Goal: Information Seeking & Learning: Learn about a topic

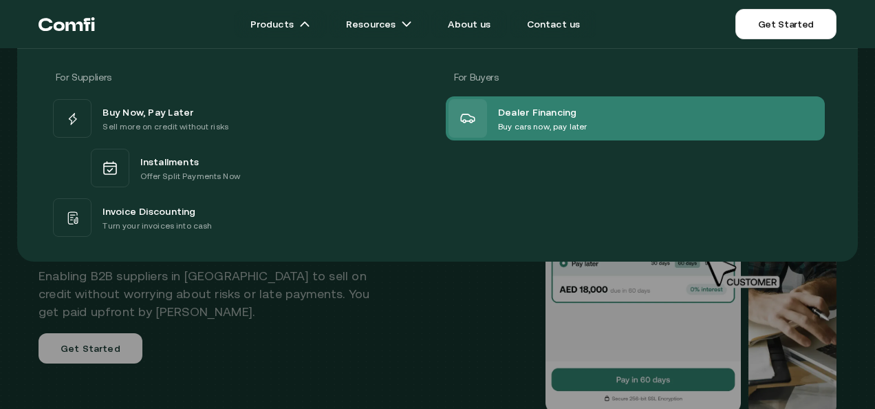
click at [556, 133] on div "Dealer Financing Buy cars now, pay later" at bounding box center [518, 118] width 138 height 39
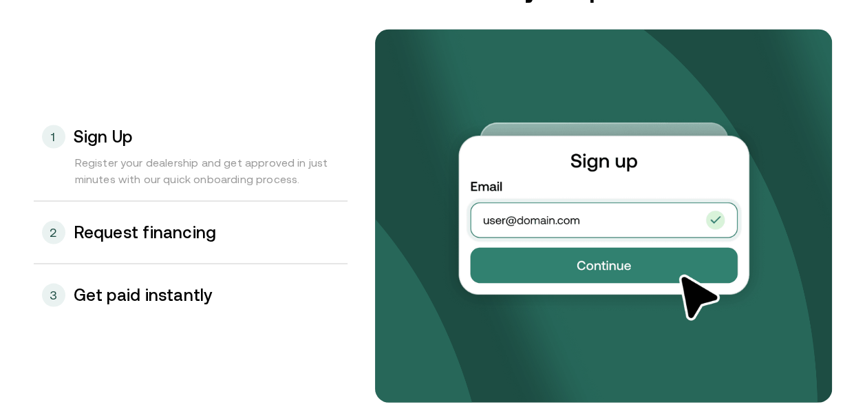
scroll to position [1431, 0]
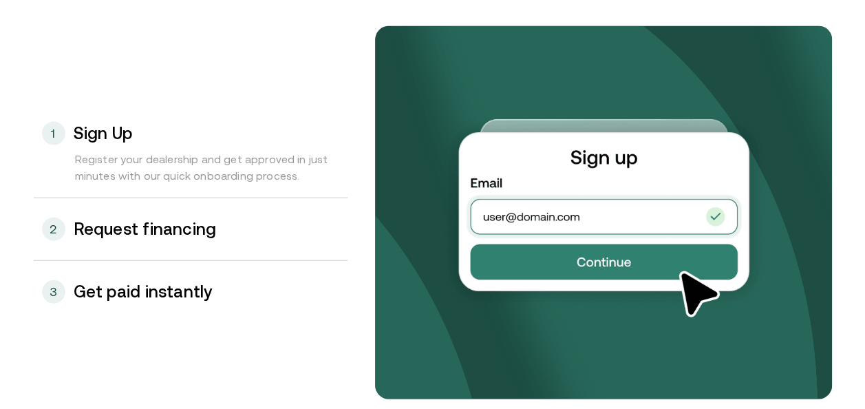
click at [272, 224] on div "2 Request financing" at bounding box center [191, 229] width 314 height 62
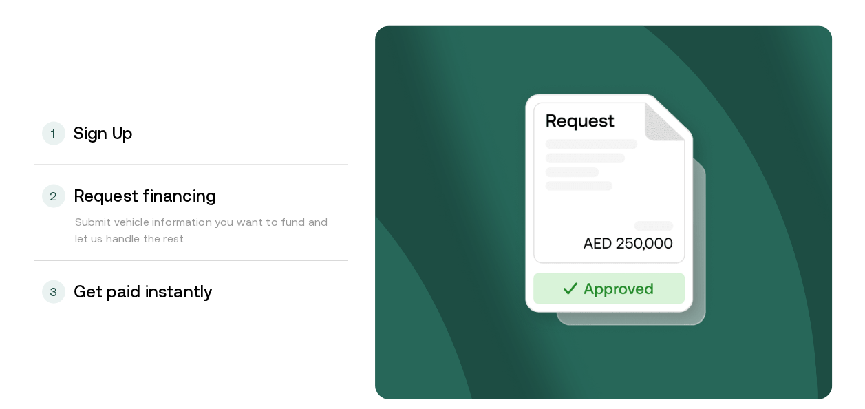
click at [212, 295] on h3 "Get paid instantly" at bounding box center [143, 292] width 139 height 18
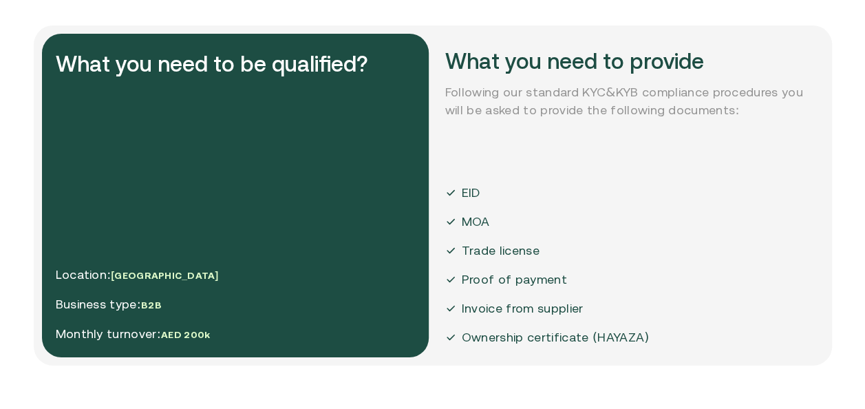
scroll to position [2350, 0]
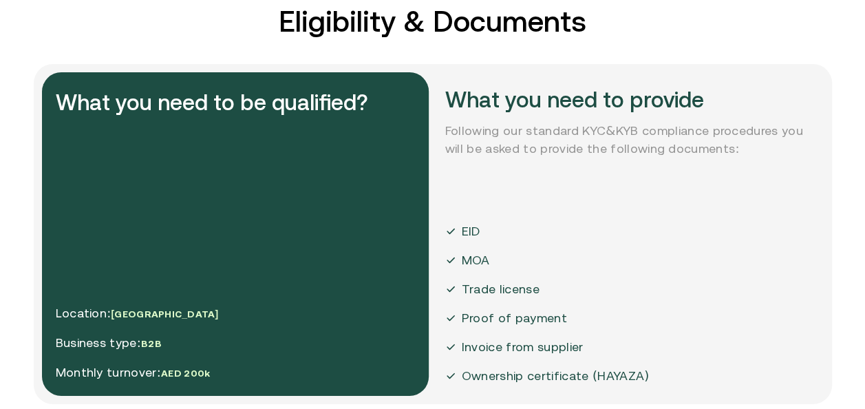
click at [141, 309] on p "Location: [GEOGRAPHIC_DATA]" at bounding box center [137, 313] width 163 height 19
click at [295, 254] on div "What you need to be qualified? Location: [GEOGRAPHIC_DATA] Business type: B2B M…" at bounding box center [235, 233] width 387 height 323
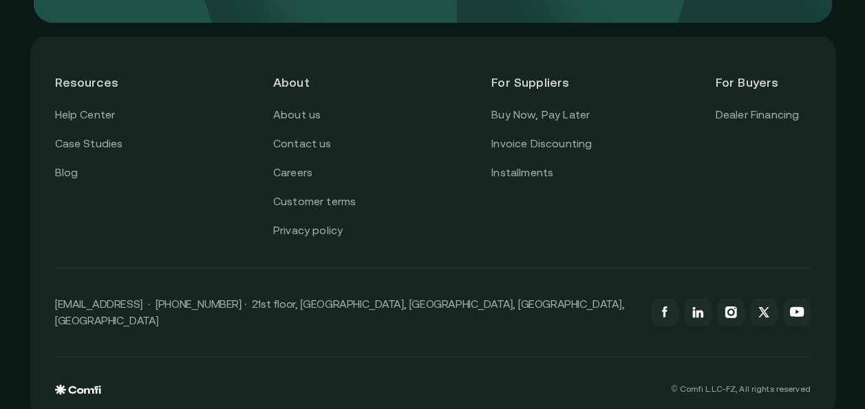
scroll to position [3406, 0]
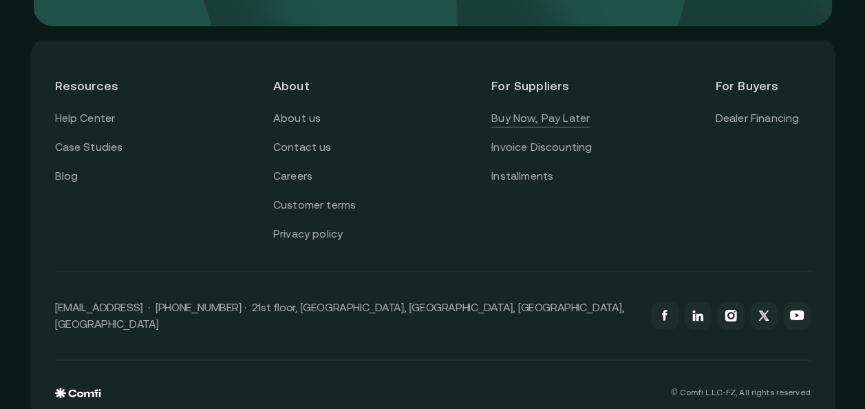
click at [520, 123] on link "Buy Now, Pay Later" at bounding box center [540, 118] width 98 height 18
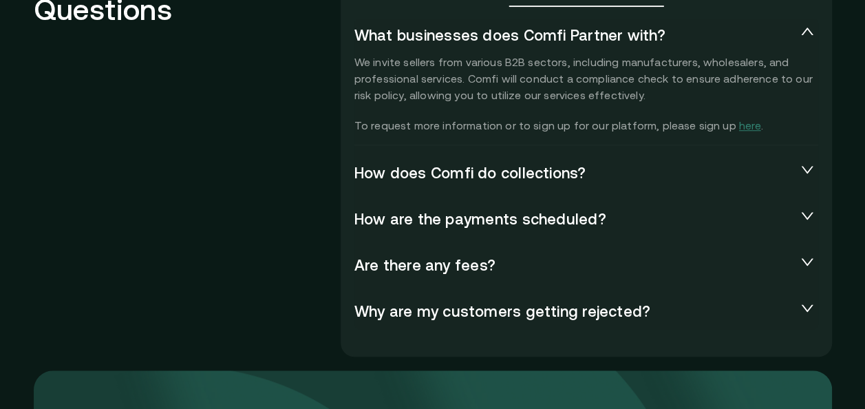
scroll to position [3137, 0]
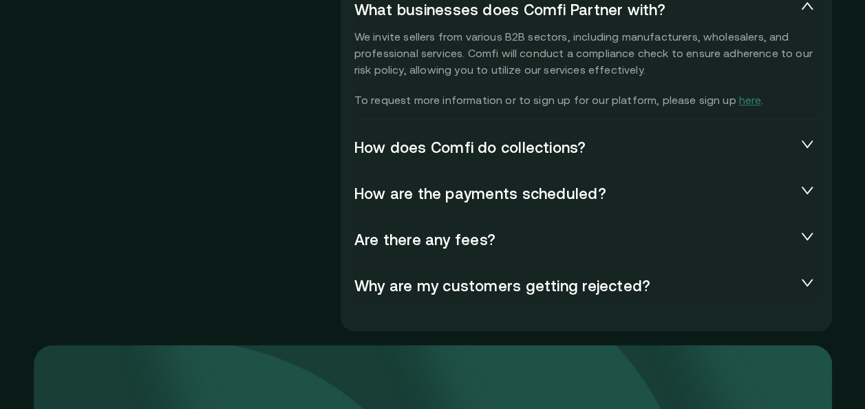
click at [494, 160] on div "How does Comfi do collections?" at bounding box center [586, 148] width 464 height 36
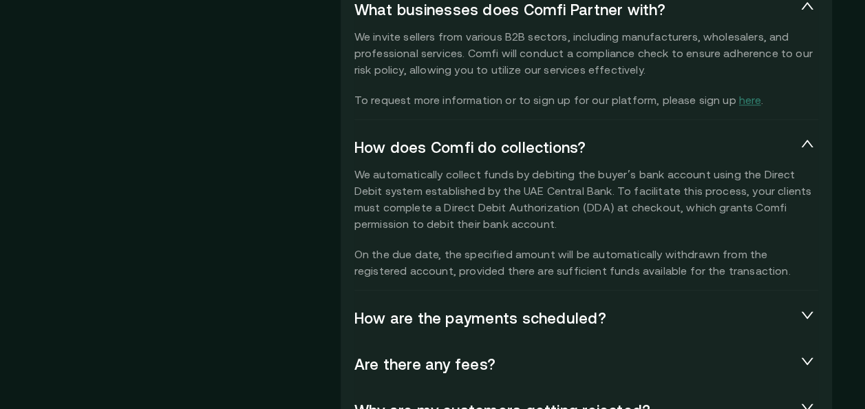
click at [610, 142] on span "How does Comfi do collections?" at bounding box center [575, 147] width 442 height 19
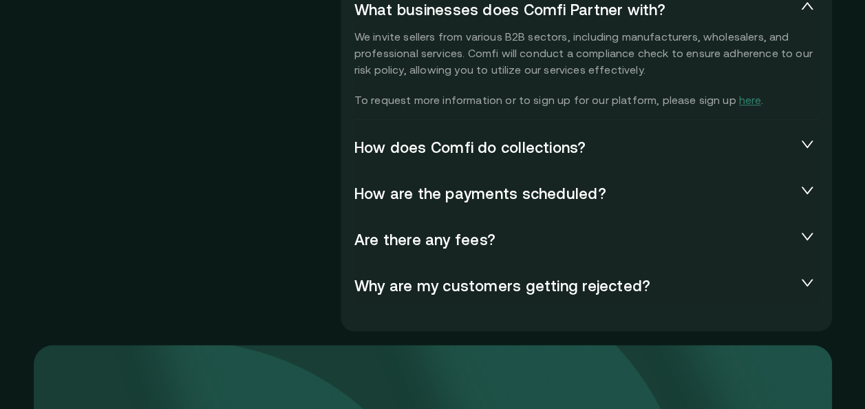
click at [532, 200] on span "How are the payments scheduled?" at bounding box center [575, 193] width 442 height 19
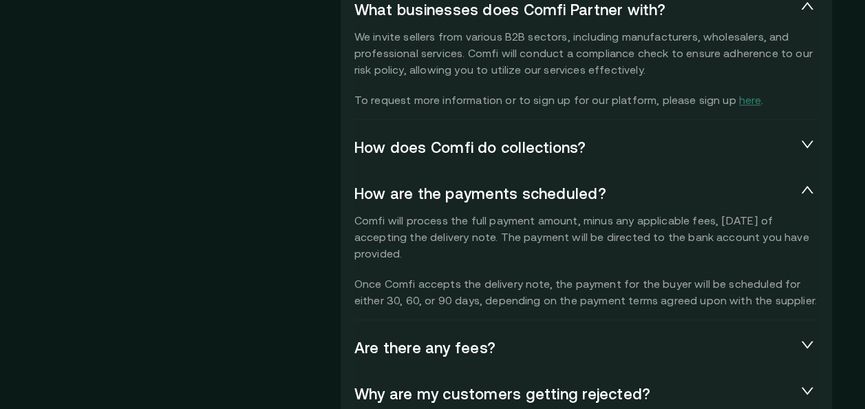
click at [532, 200] on span "How are the payments scheduled?" at bounding box center [575, 193] width 442 height 19
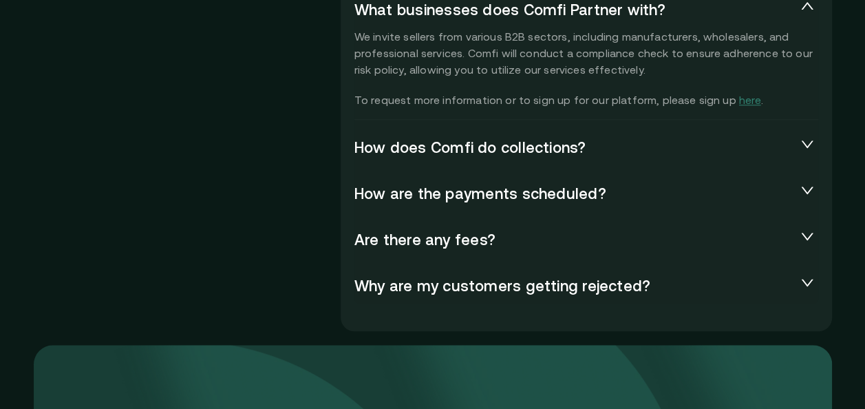
click at [476, 238] on span "Are there any fees?" at bounding box center [575, 240] width 442 height 19
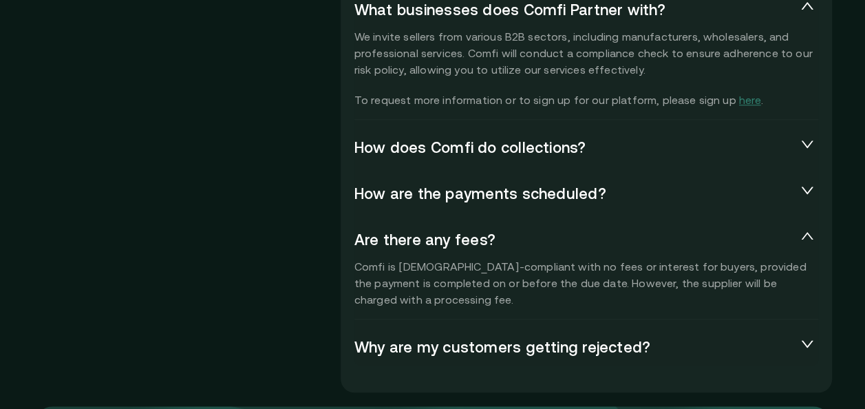
click at [476, 238] on span "Are there any fees?" at bounding box center [575, 240] width 442 height 19
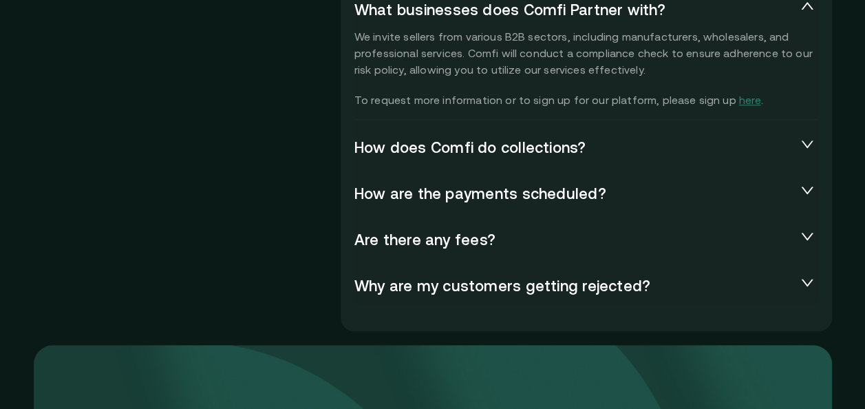
click at [489, 267] on div "What businesses does Comfi Partner with? We invite sellers from various B2B sec…" at bounding box center [586, 148] width 464 height 312
click at [467, 286] on span "Why are my customers getting rejected?" at bounding box center [575, 286] width 442 height 19
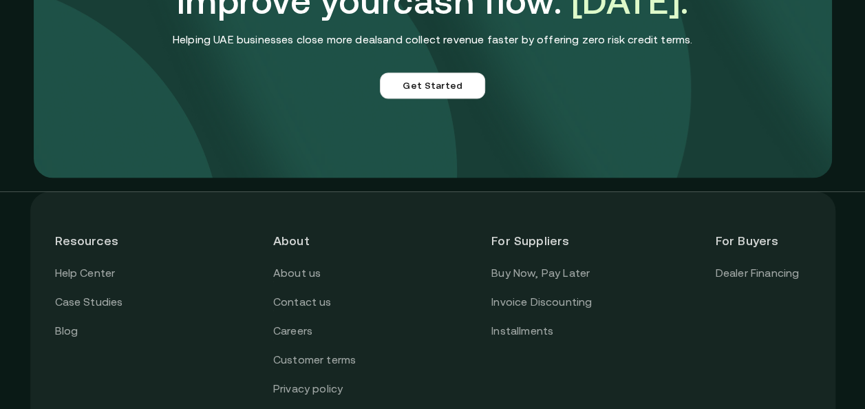
scroll to position [3810, 0]
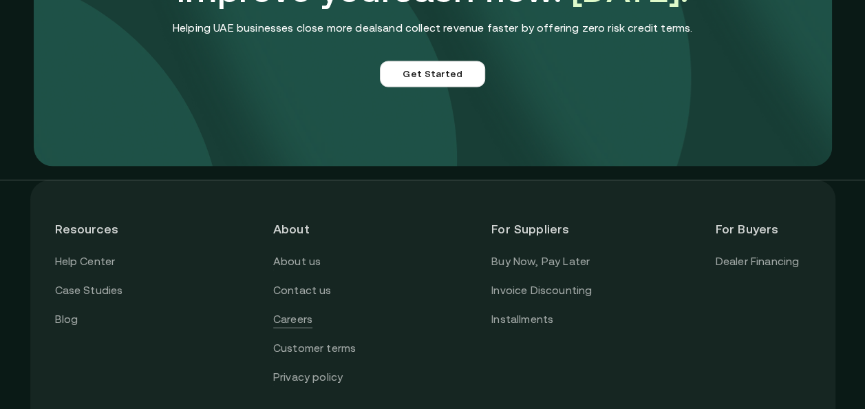
click at [292, 310] on link "Careers" at bounding box center [292, 319] width 39 height 18
